Goal: Feedback & Contribution: Leave review/rating

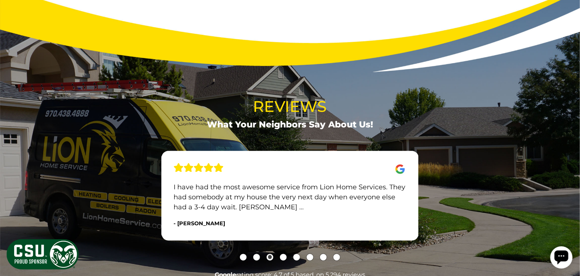
scroll to position [816, 0]
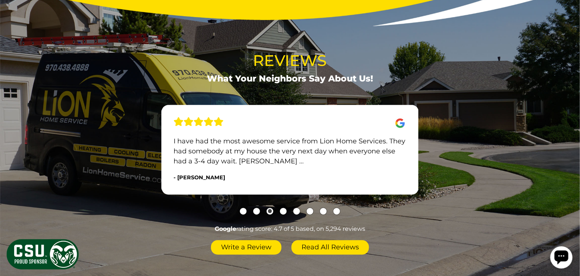
click at [257, 240] on link "Write a Review" at bounding box center [246, 247] width 70 height 15
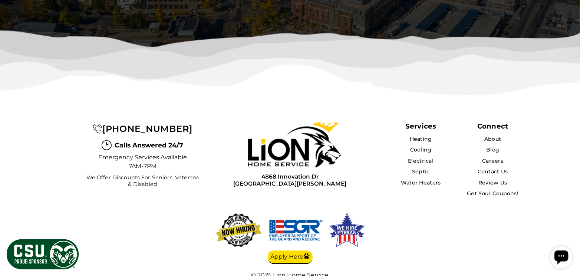
scroll to position [1874, 0]
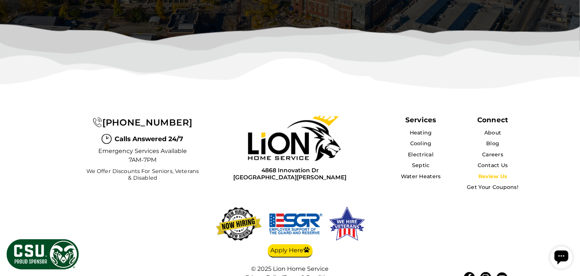
click at [494, 173] on link "Review Us" at bounding box center [492, 176] width 29 height 7
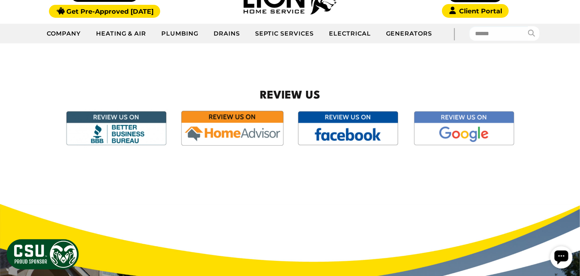
scroll to position [111, 0]
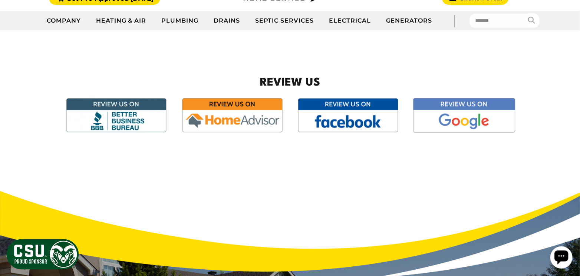
click at [466, 122] on img at bounding box center [463, 116] width 107 height 40
